Goal: Information Seeking & Learning: Learn about a topic

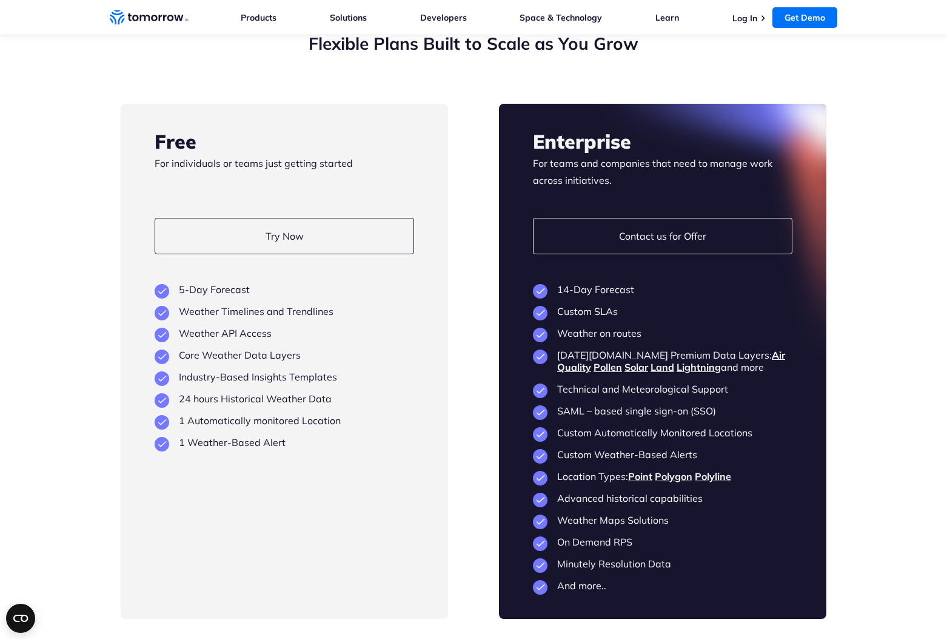
scroll to position [2792, 0]
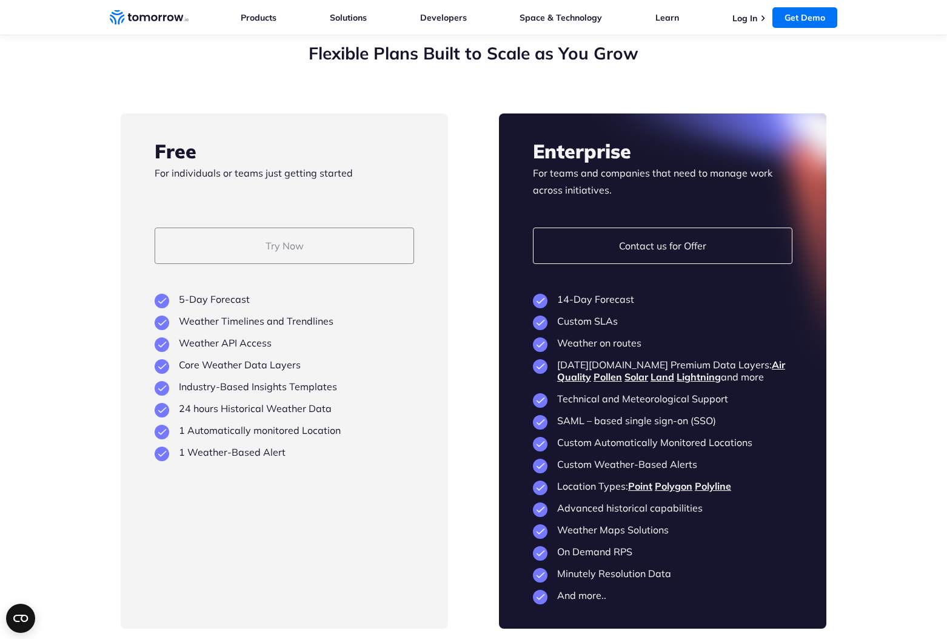
click at [328, 248] on link "Try Now" at bounding box center [285, 245] width 260 height 36
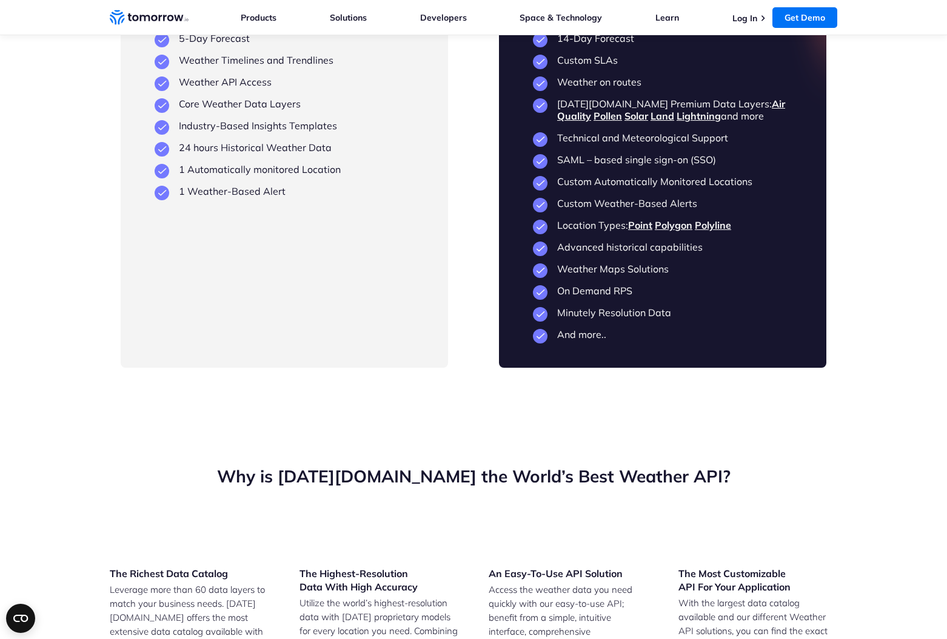
scroll to position [2862, 0]
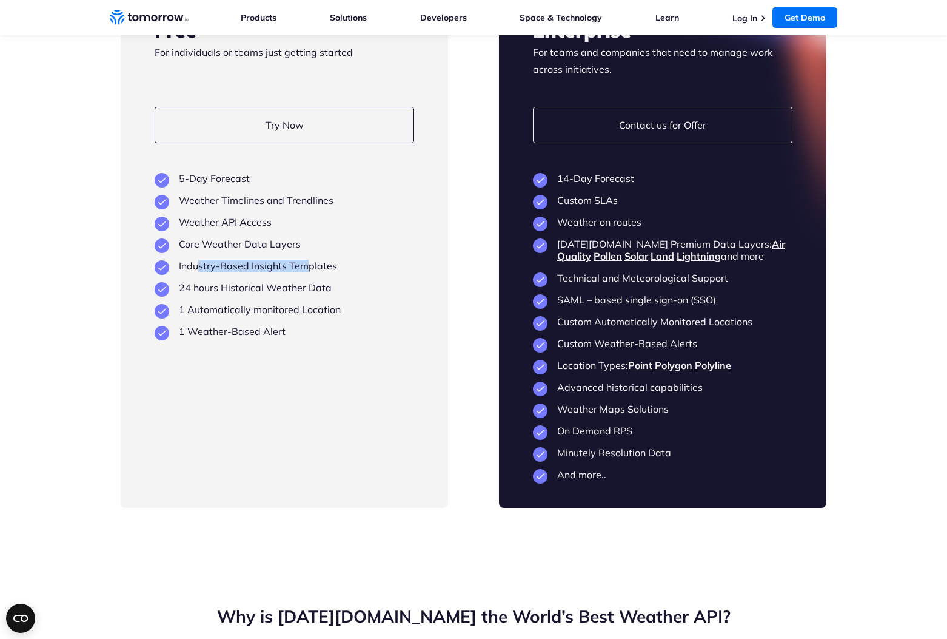
drag, startPoint x: 198, startPoint y: 301, endPoint x: 306, endPoint y: 301, distance: 108.0
click at [306, 272] on li "Industry-Based Insights Templates" at bounding box center [285, 266] width 260 height 12
click at [236, 272] on ul "5-Day Forecast Weather Timelines and Trendlines Weather API Access Core Weather…" at bounding box center [285, 254] width 260 height 165
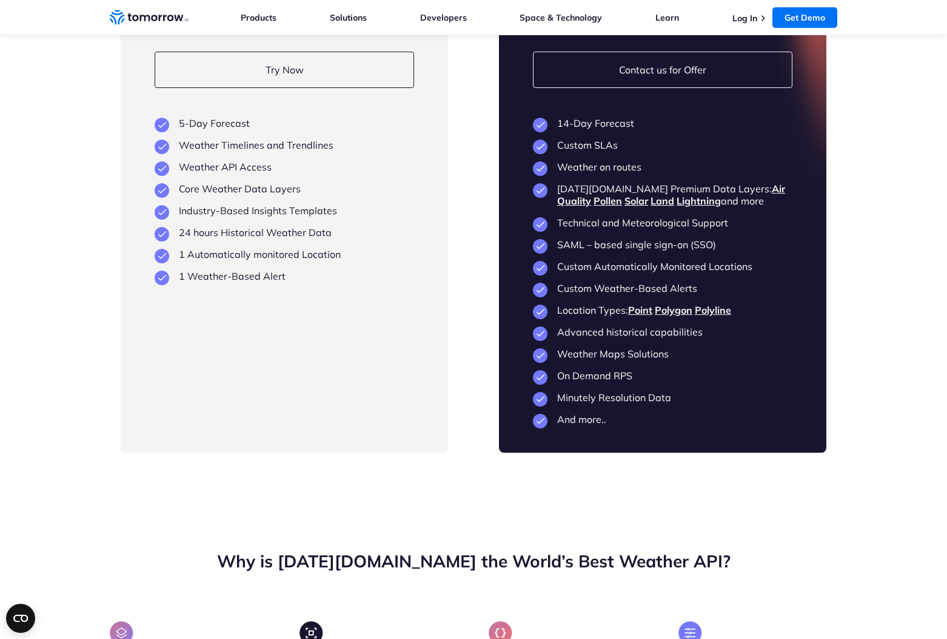
scroll to position [2931, 0]
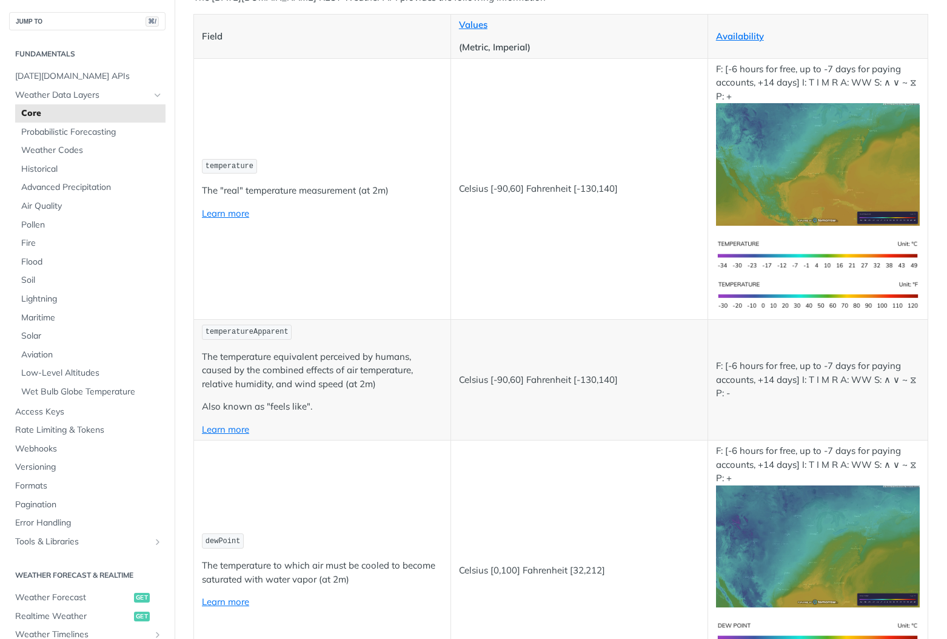
scroll to position [186, 0]
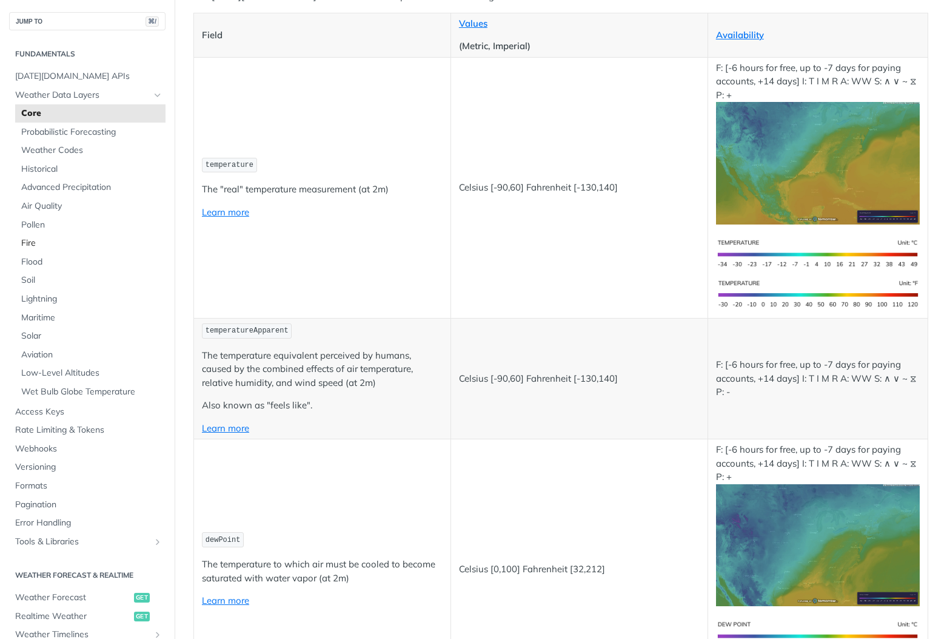
click at [31, 243] on span "Fire" at bounding box center [91, 243] width 141 height 12
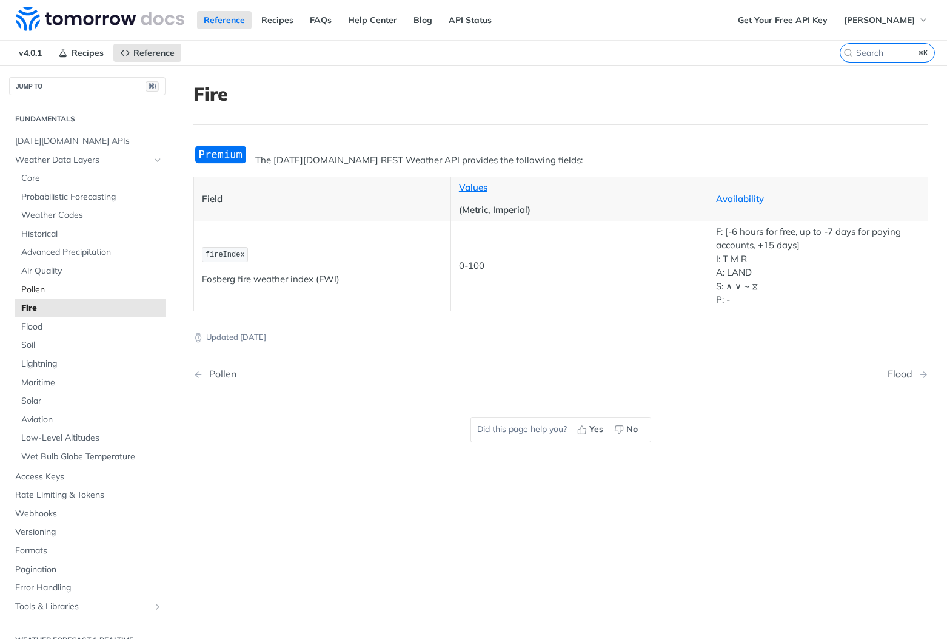
click at [51, 291] on span "Pollen" at bounding box center [91, 290] width 141 height 12
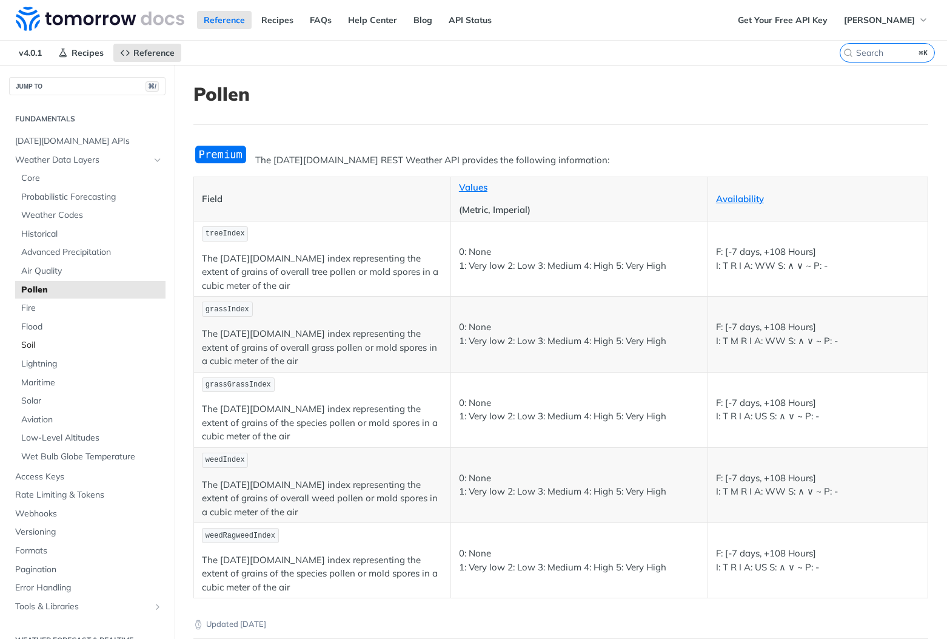
click at [47, 349] on span "Soil" at bounding box center [91, 345] width 141 height 12
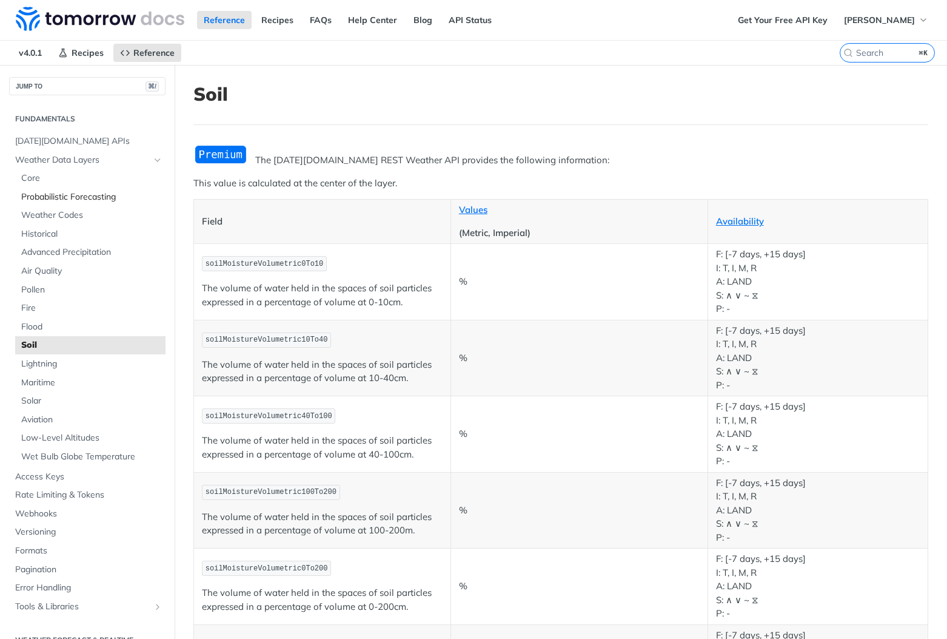
click at [64, 195] on span "Probabilistic Forecasting" at bounding box center [91, 197] width 141 height 12
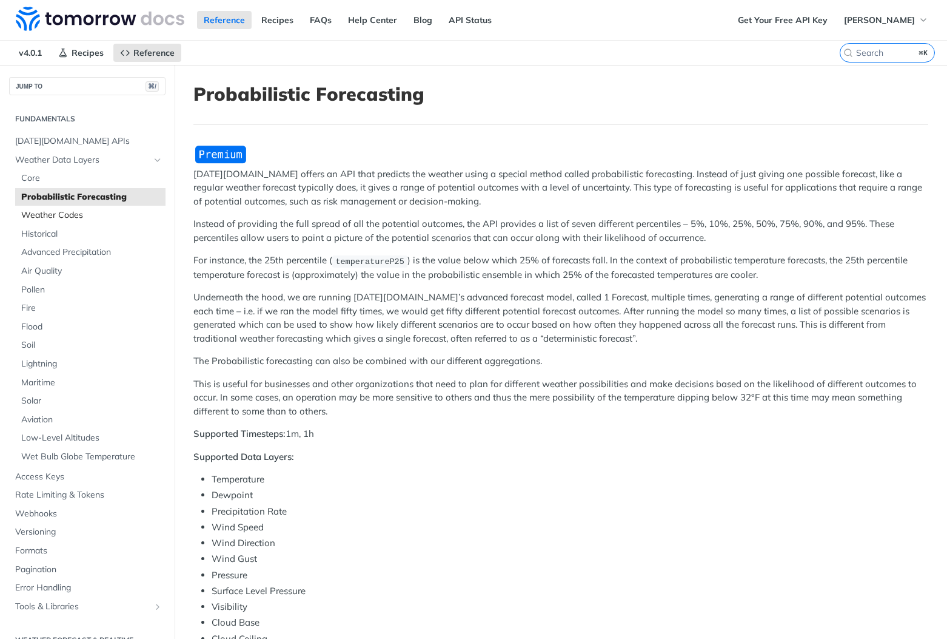
click at [62, 210] on span "Weather Codes" at bounding box center [91, 215] width 141 height 12
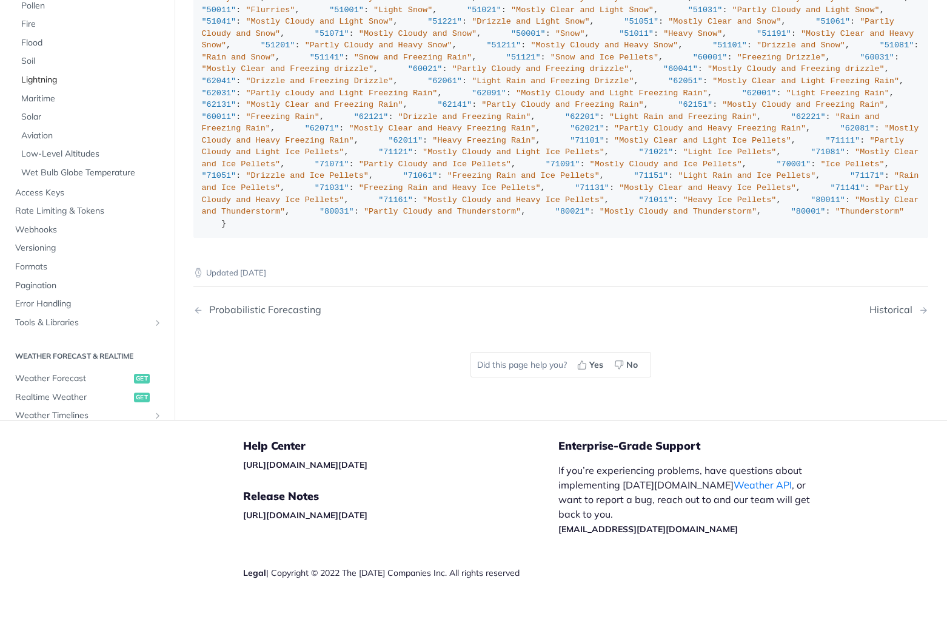
scroll to position [8804, 0]
